Goal: Task Accomplishment & Management: Manage account settings

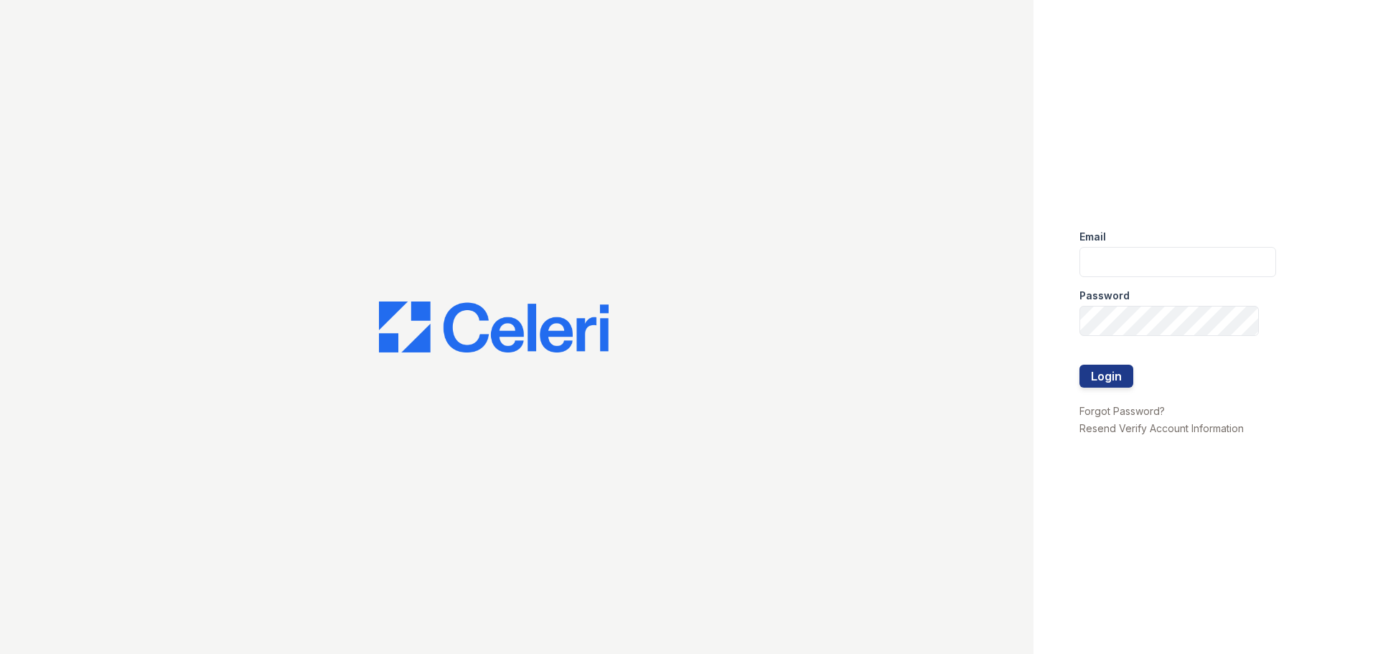
click at [1103, 277] on div "Password" at bounding box center [1177, 291] width 197 height 29
click at [1107, 268] on input "email" at bounding box center [1177, 262] width 197 height 30
type input "Lchatman@trinity-pm.com"
click at [1170, 268] on input "Lchatman@trinity-pm.com" at bounding box center [1177, 262] width 197 height 30
drag, startPoint x: 1244, startPoint y: 264, endPoint x: 769, endPoint y: 245, distance: 474.7
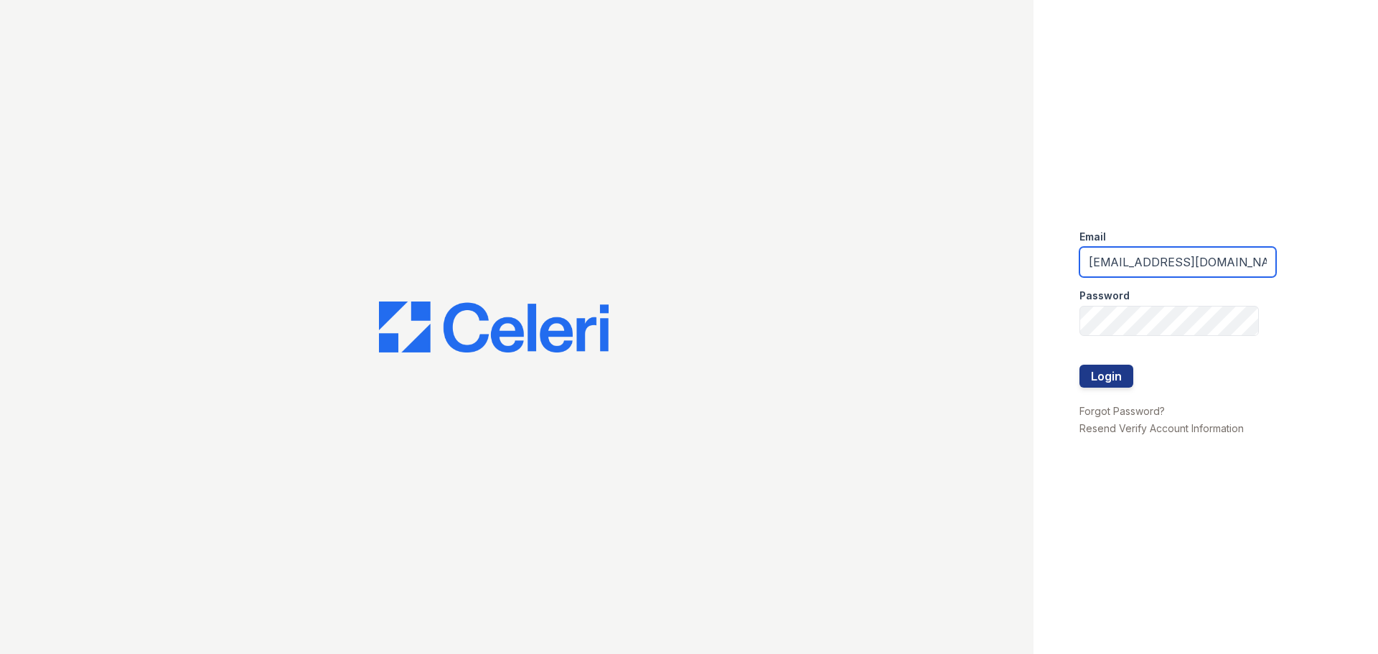
click at [773, 246] on div "Email Lchatman@trinity-pm.com Password Login Forgot Password? Resend Verify Acc…" at bounding box center [689, 327] width 1378 height 654
click at [1097, 269] on input "email" at bounding box center [1177, 262] width 197 height 30
type input "mmcgee@trinity-pm.com"
click at [1079, 365] on button "Login" at bounding box center [1106, 376] width 54 height 23
